Goal: Transaction & Acquisition: Purchase product/service

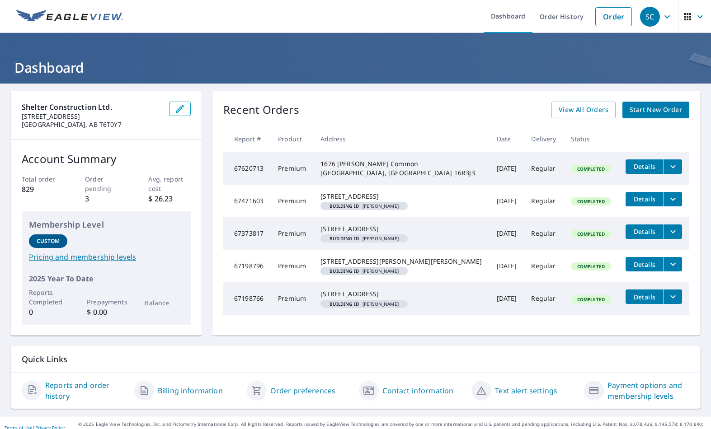
click at [609, 19] on link "Order" at bounding box center [613, 16] width 37 height 19
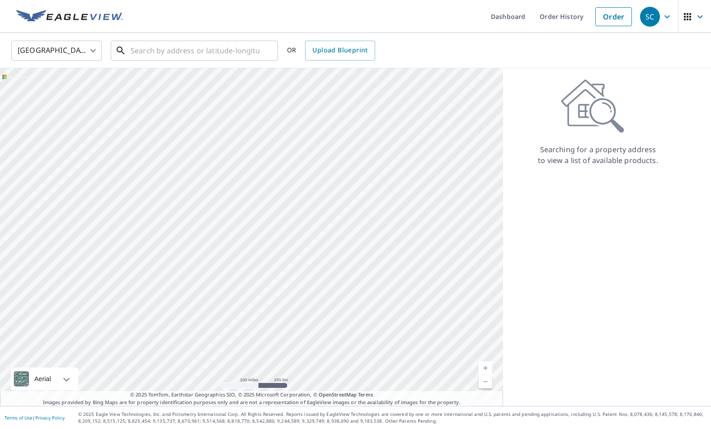
click at [145, 42] on input "text" at bounding box center [195, 50] width 129 height 25
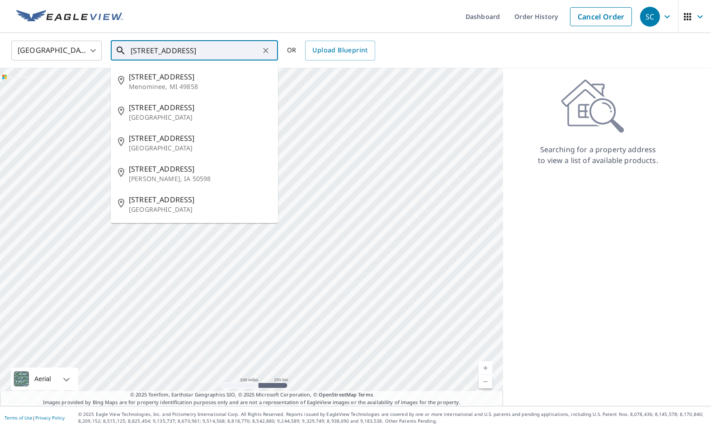
type input "[STREET_ADDRESS]"
click at [91, 51] on body "SC SC Dashboard Order History Cancel Order SC [GEOGRAPHIC_DATA] [GEOGRAPHIC_DAT…" at bounding box center [355, 214] width 711 height 429
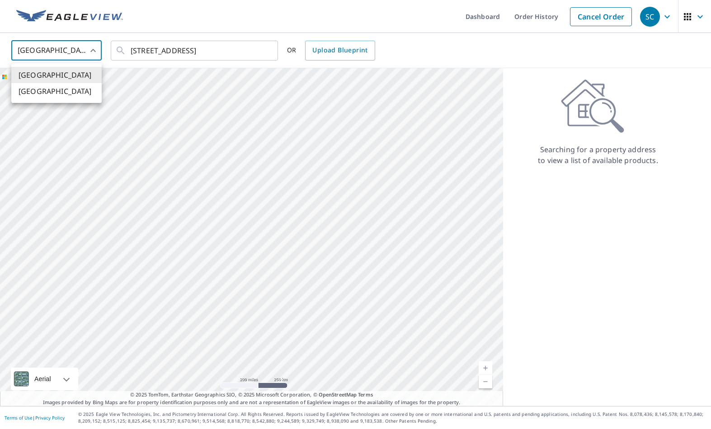
click at [79, 97] on li "[GEOGRAPHIC_DATA]" at bounding box center [56, 91] width 90 height 16
type input "CA"
click at [195, 50] on input "text" at bounding box center [195, 50] width 129 height 25
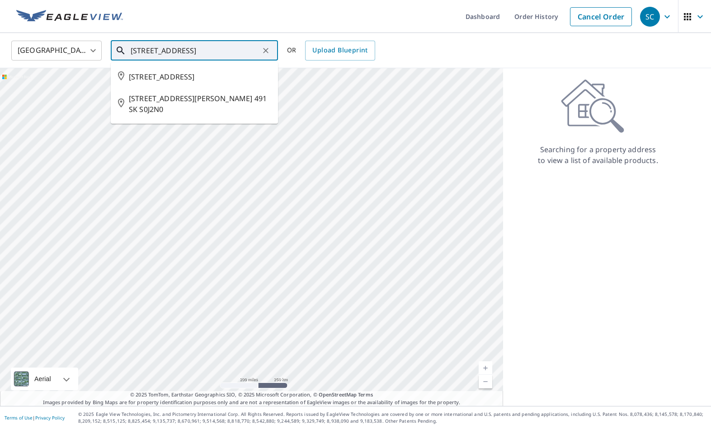
click at [236, 75] on span "[STREET_ADDRESS]" at bounding box center [200, 76] width 142 height 11
type input "[STREET_ADDRESS]"
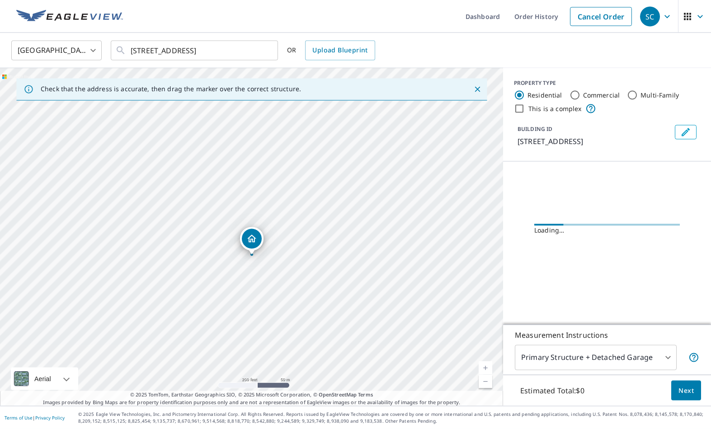
scroll to position [38, 0]
click at [664, 362] on body "SC SC Dashboard Order History Cancel Order SC Canada [GEOGRAPHIC_DATA] ​ [STREE…" at bounding box center [355, 214] width 711 height 429
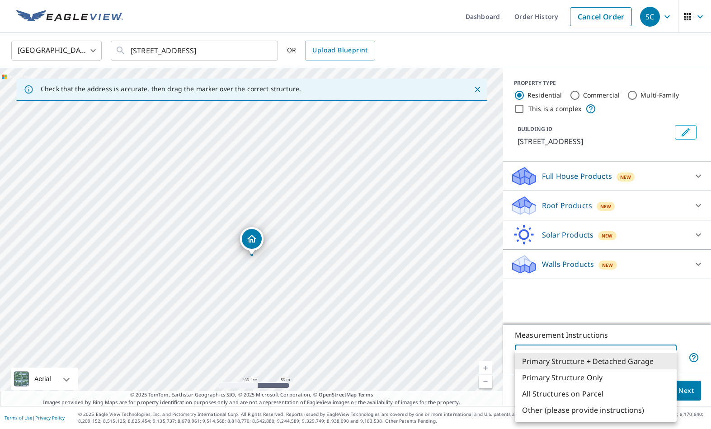
click at [681, 294] on div at bounding box center [355, 214] width 711 height 429
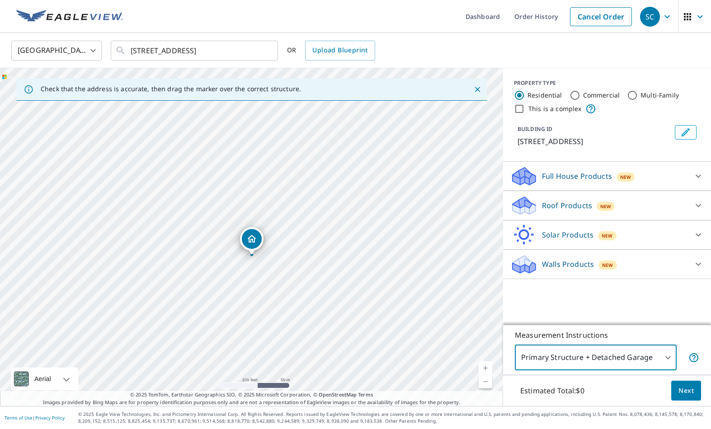
click at [694, 171] on icon at bounding box center [698, 176] width 11 height 11
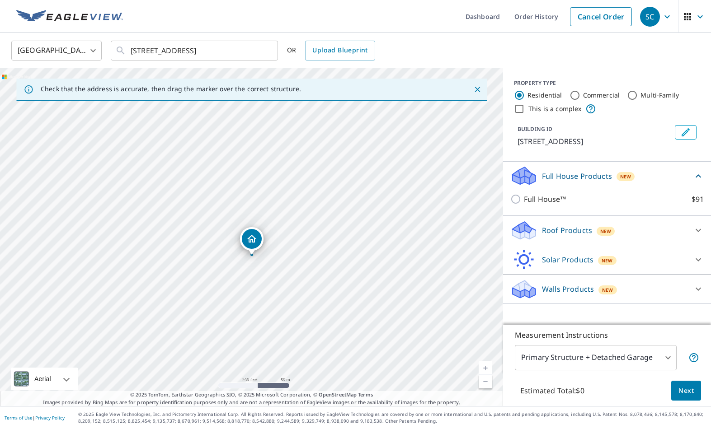
click at [696, 174] on icon at bounding box center [697, 175] width 5 height 3
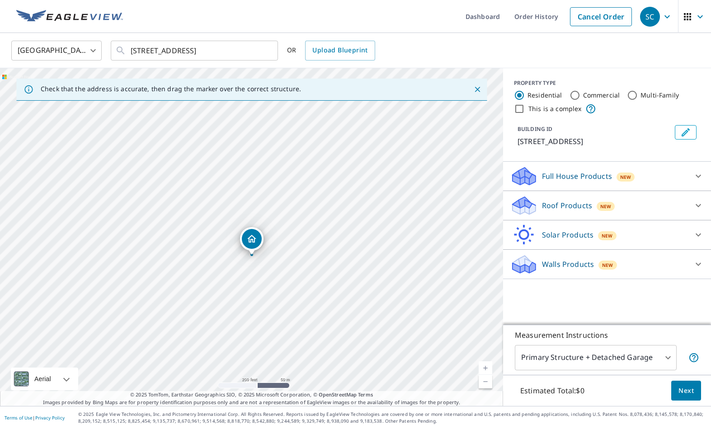
click at [695, 200] on icon at bounding box center [698, 205] width 11 height 11
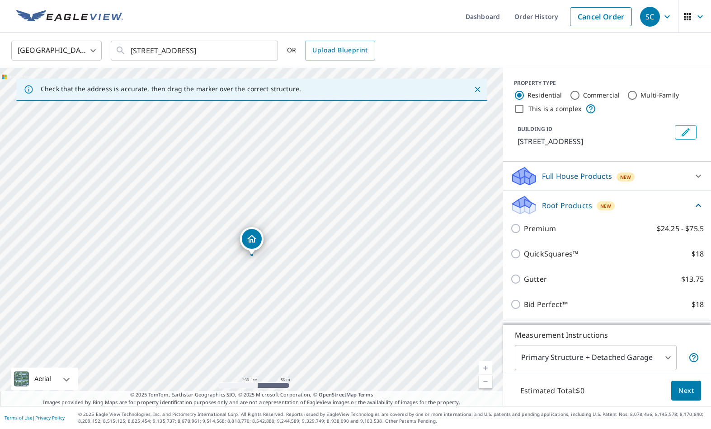
click at [694, 200] on icon at bounding box center [698, 205] width 11 height 11
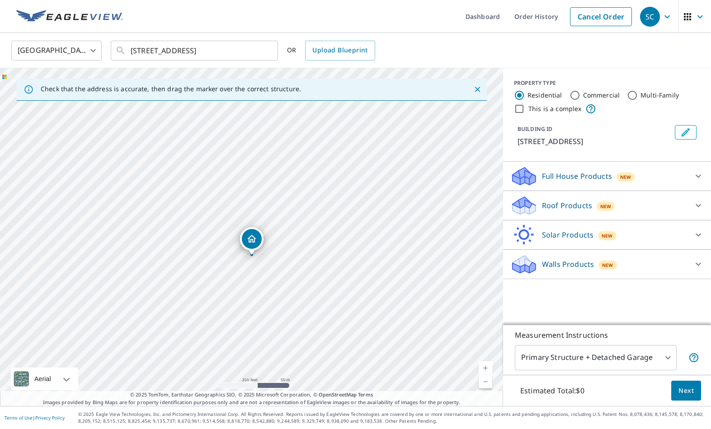
click at [698, 234] on icon at bounding box center [697, 235] width 5 height 3
click at [695, 230] on icon at bounding box center [698, 235] width 11 height 11
click at [690, 253] on div at bounding box center [698, 264] width 22 height 22
click at [696, 263] on icon at bounding box center [697, 264] width 5 height 3
click at [697, 230] on icon at bounding box center [698, 235] width 11 height 11
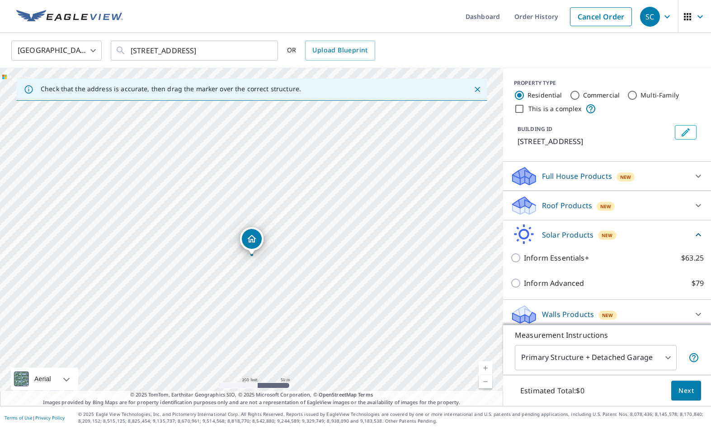
click at [696, 200] on icon at bounding box center [698, 205] width 11 height 11
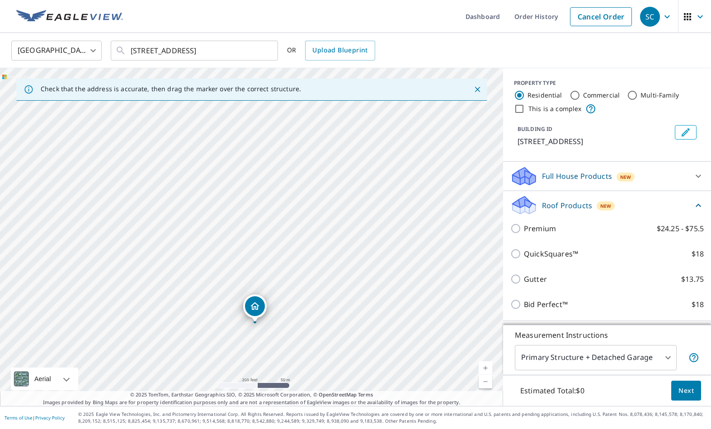
click at [559, 299] on p "Bid Perfect™" at bounding box center [546, 304] width 44 height 11
click at [524, 299] on input "Bid Perfect™ $18" at bounding box center [517, 304] width 14 height 11
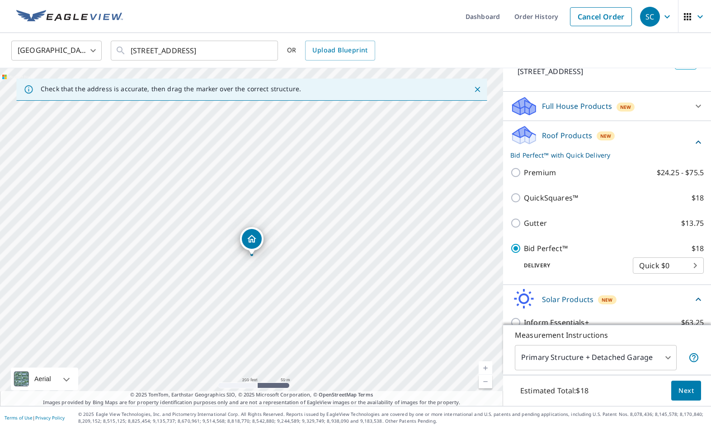
scroll to position [77, 0]
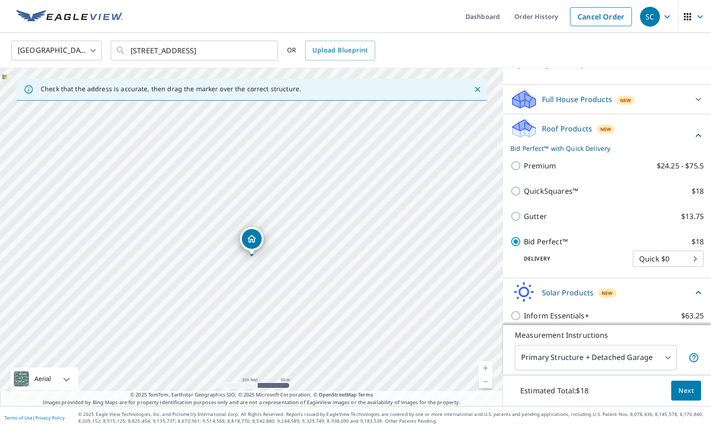
click at [558, 236] on p "Bid Perfect™" at bounding box center [546, 241] width 44 height 11
click at [524, 236] on input "Bid Perfect™ $18" at bounding box center [517, 241] width 14 height 11
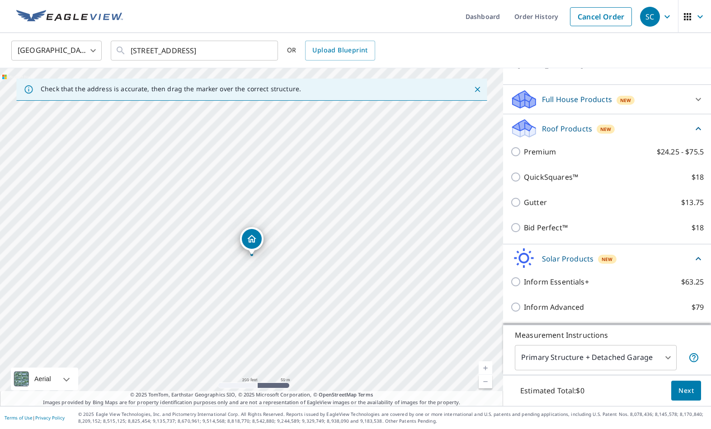
scroll to position [66, 0]
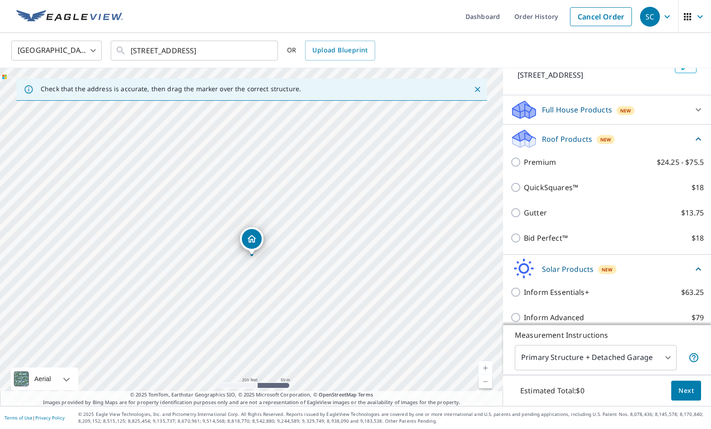
click at [561, 233] on p "Bid Perfect™" at bounding box center [546, 238] width 44 height 11
click at [524, 233] on input "Bid Perfect™ $18" at bounding box center [517, 238] width 14 height 11
checkbox input "true"
